Goal: Find specific page/section: Find specific page/section

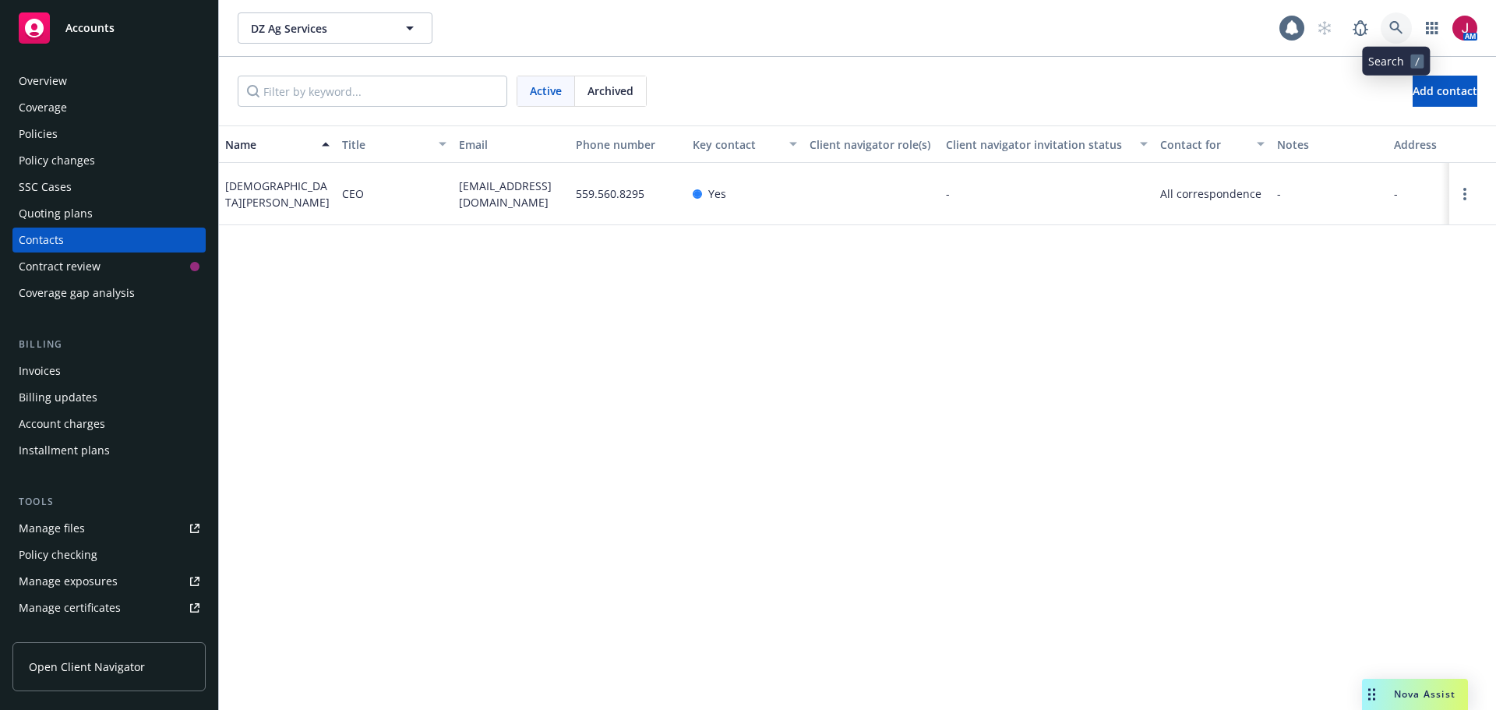
click at [1394, 37] on link at bounding box center [1396, 27] width 31 height 31
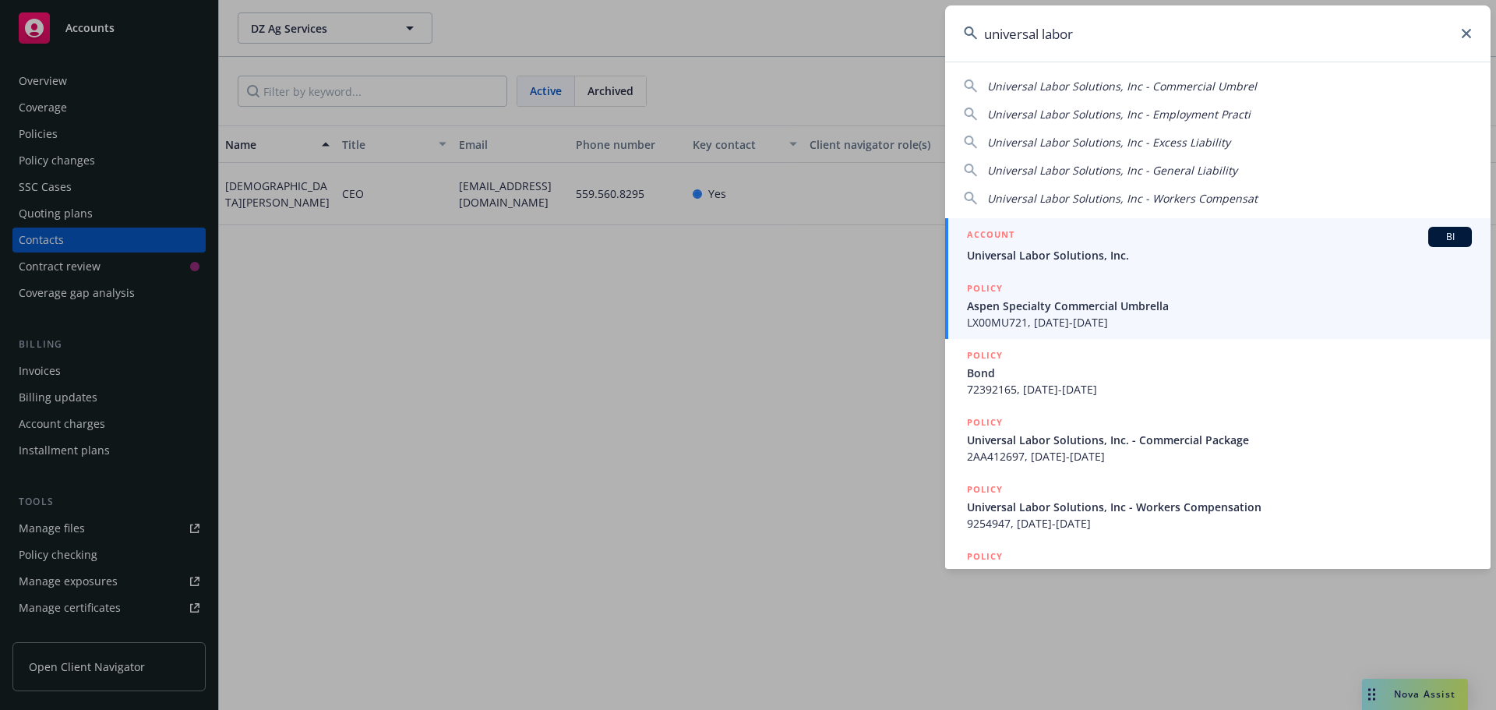
type input "universal labor"
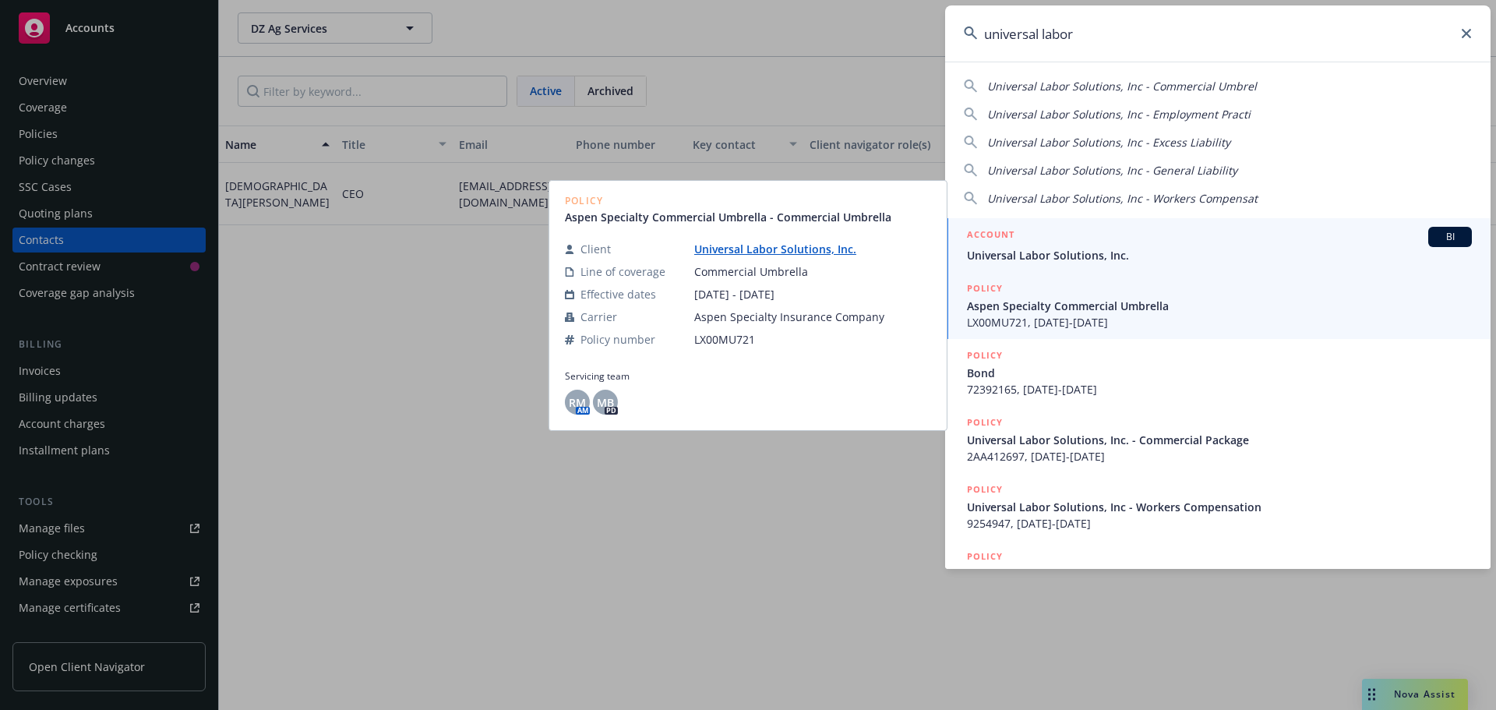
click at [1098, 241] on div "ACCOUNT BI" at bounding box center [1219, 237] width 505 height 20
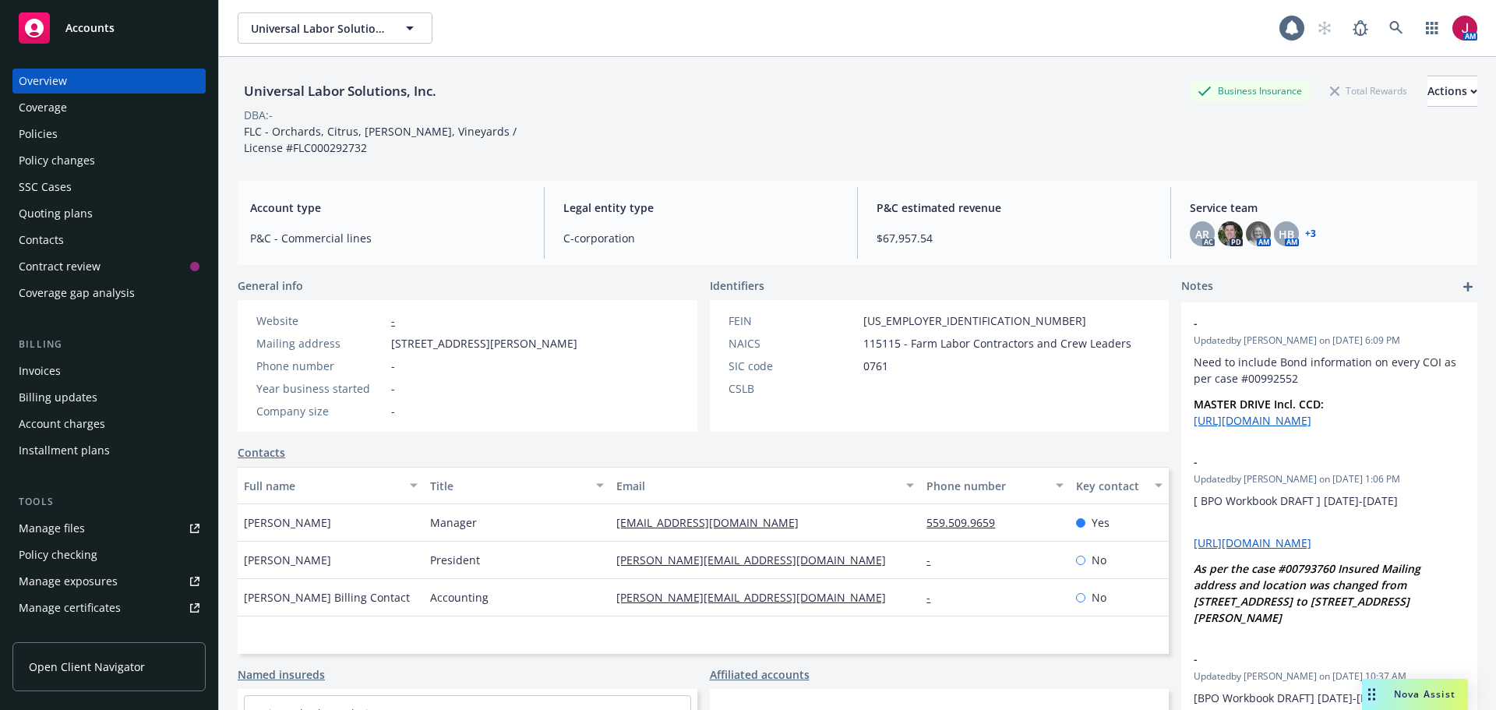
click at [81, 142] on div "Policies" at bounding box center [109, 134] width 181 height 25
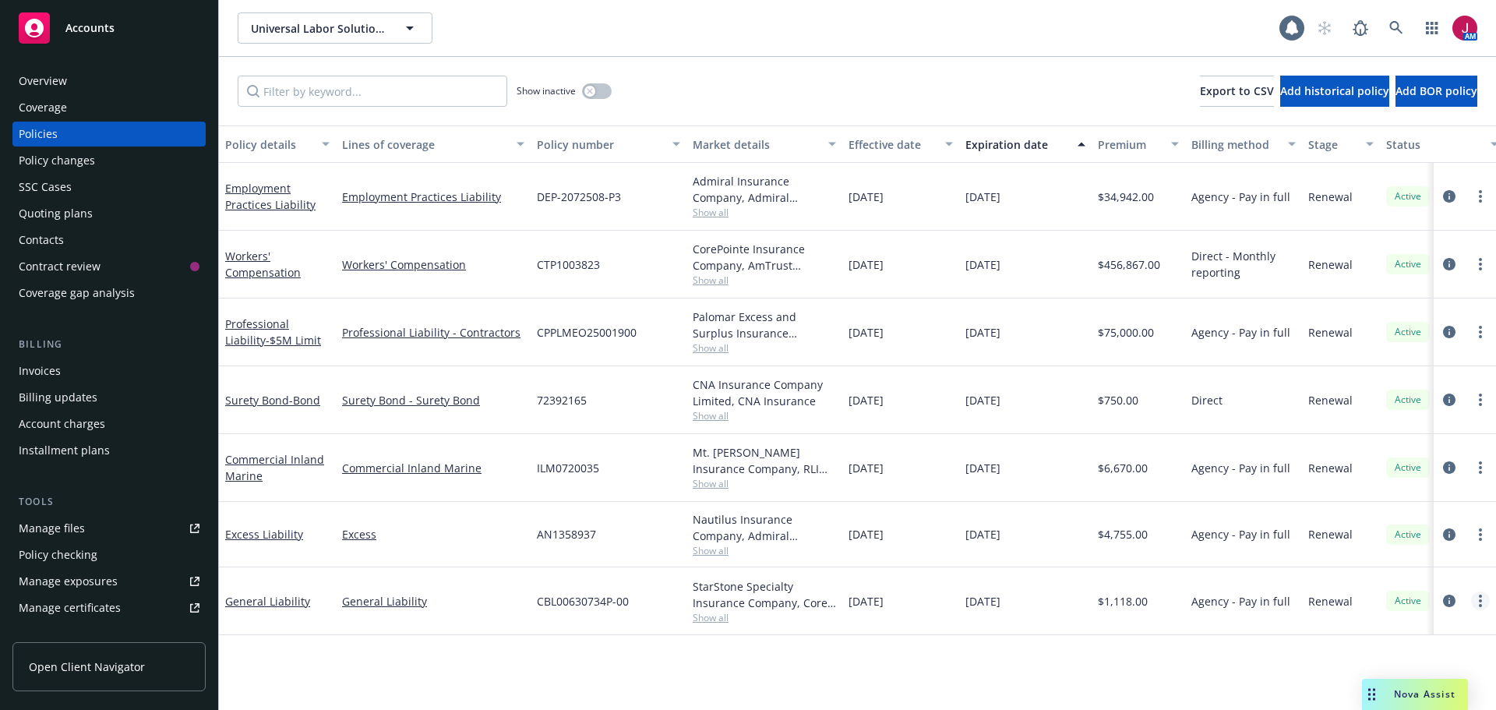
click at [1482, 605] on link "more" at bounding box center [1480, 601] width 19 height 19
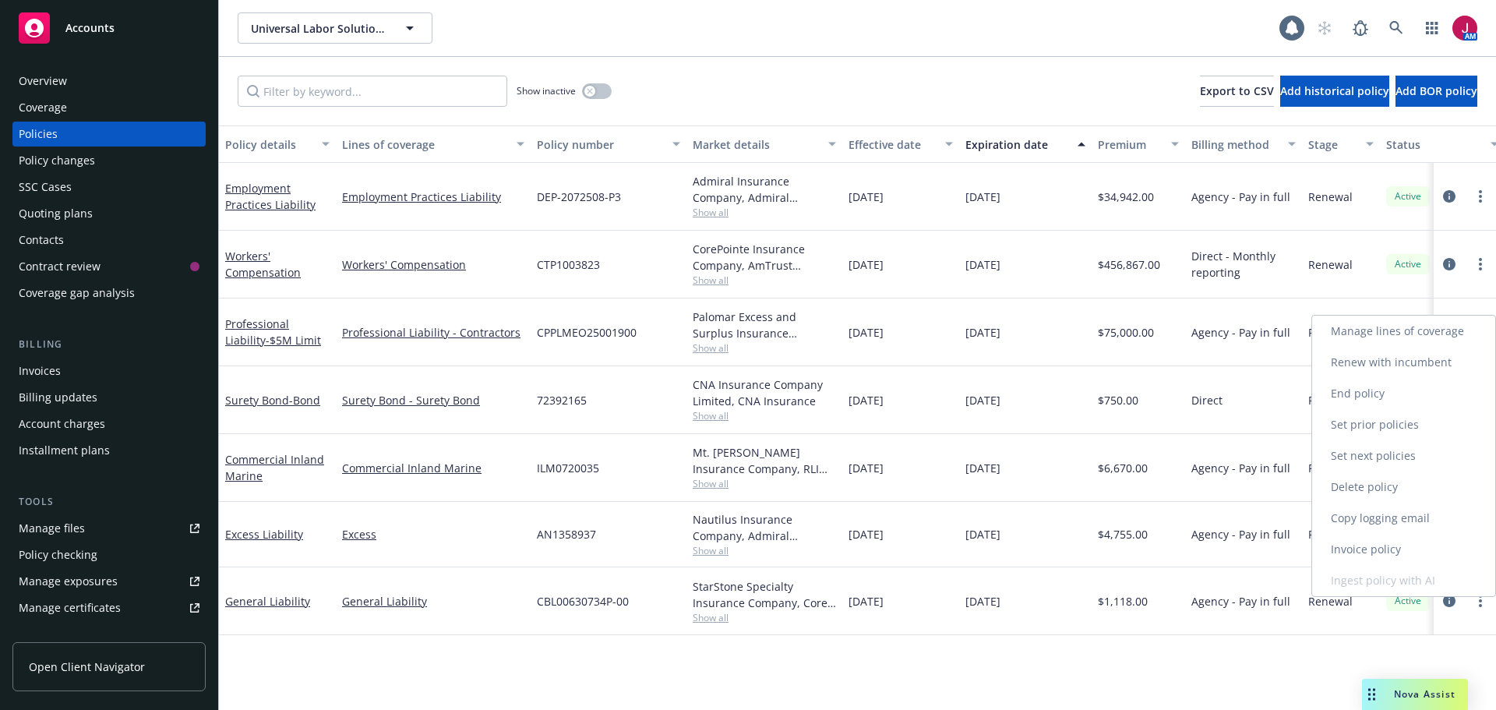
drag, startPoint x: 1410, startPoint y: 525, endPoint x: 1292, endPoint y: 465, distance: 132.1
click at [1410, 525] on link "Copy logging email" at bounding box center [1403, 518] width 183 height 31
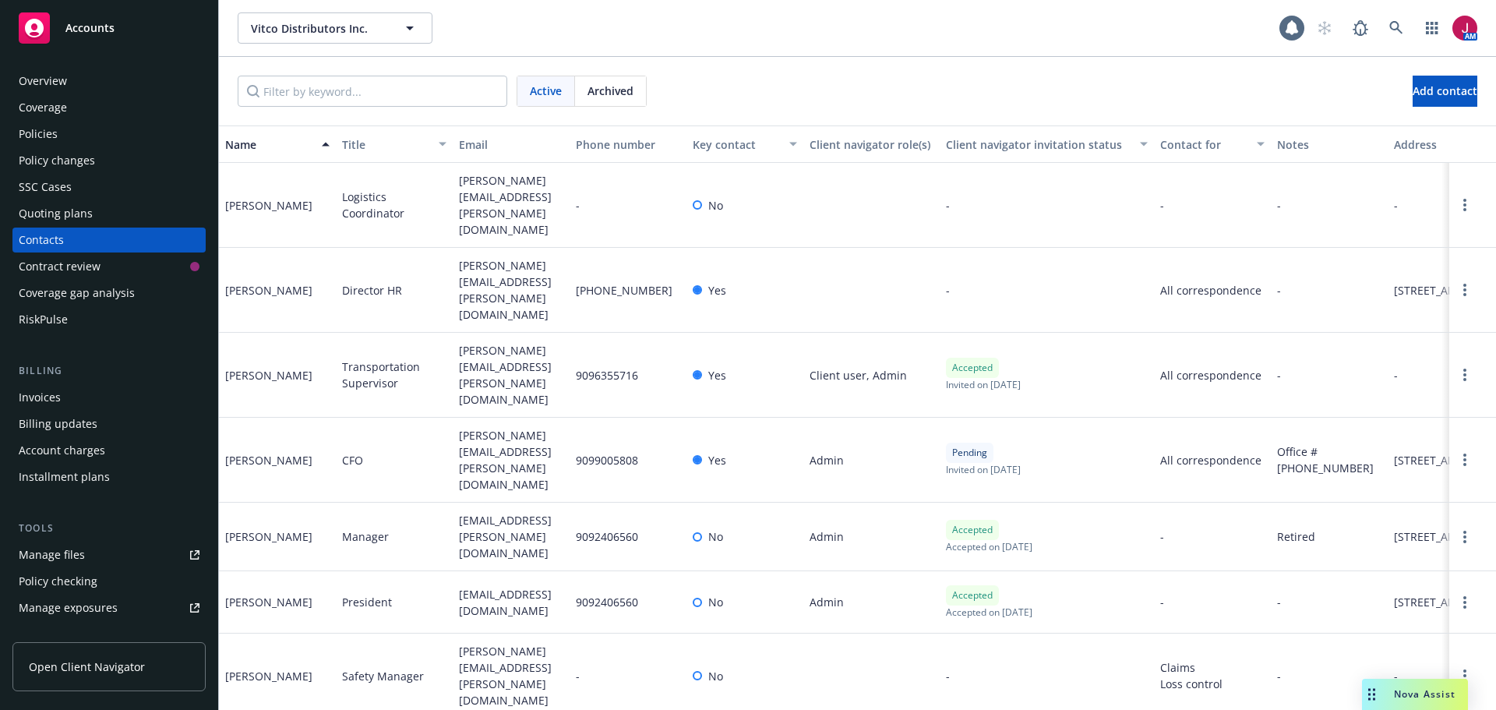
click at [150, 130] on div "Policies" at bounding box center [109, 134] width 181 height 25
